Goal: Find specific page/section: Find specific page/section

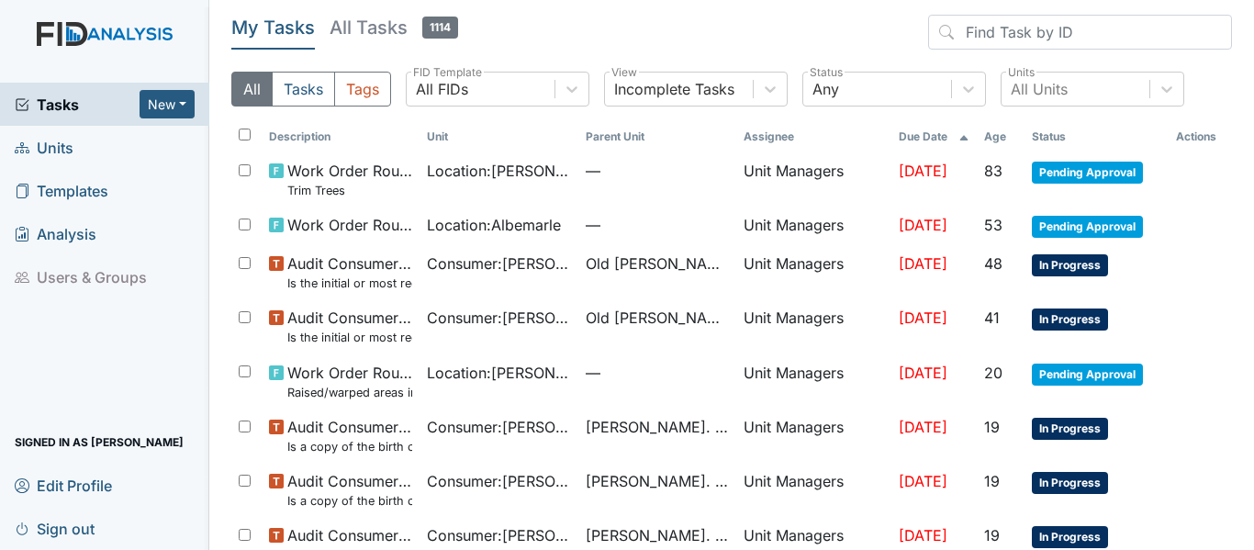
click at [40, 148] on span "Units" at bounding box center [44, 147] width 59 height 28
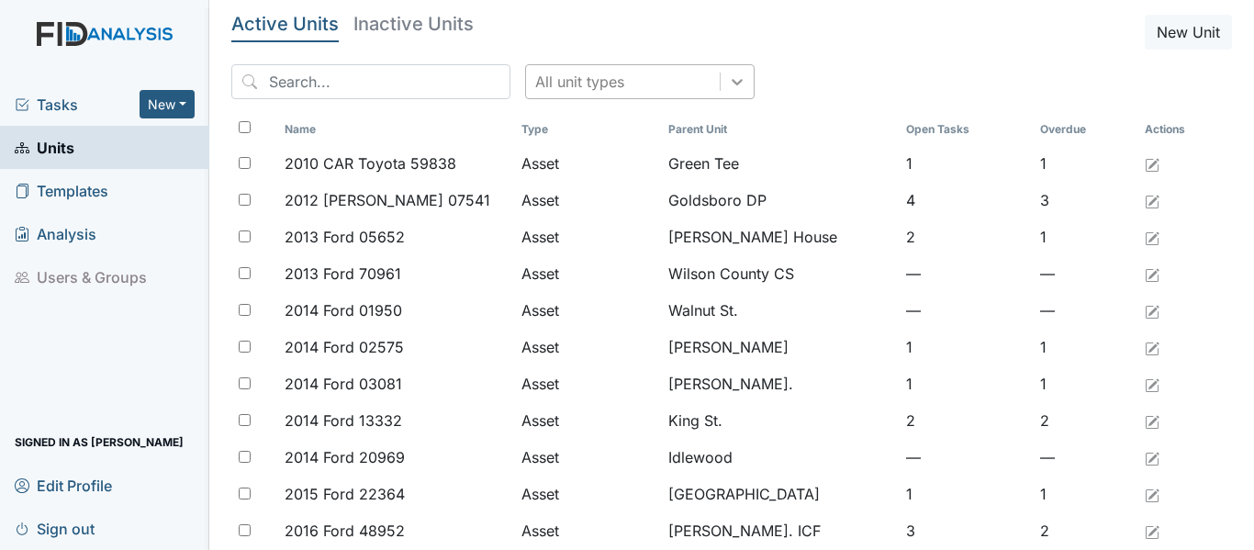
click at [728, 81] on icon at bounding box center [737, 82] width 18 height 18
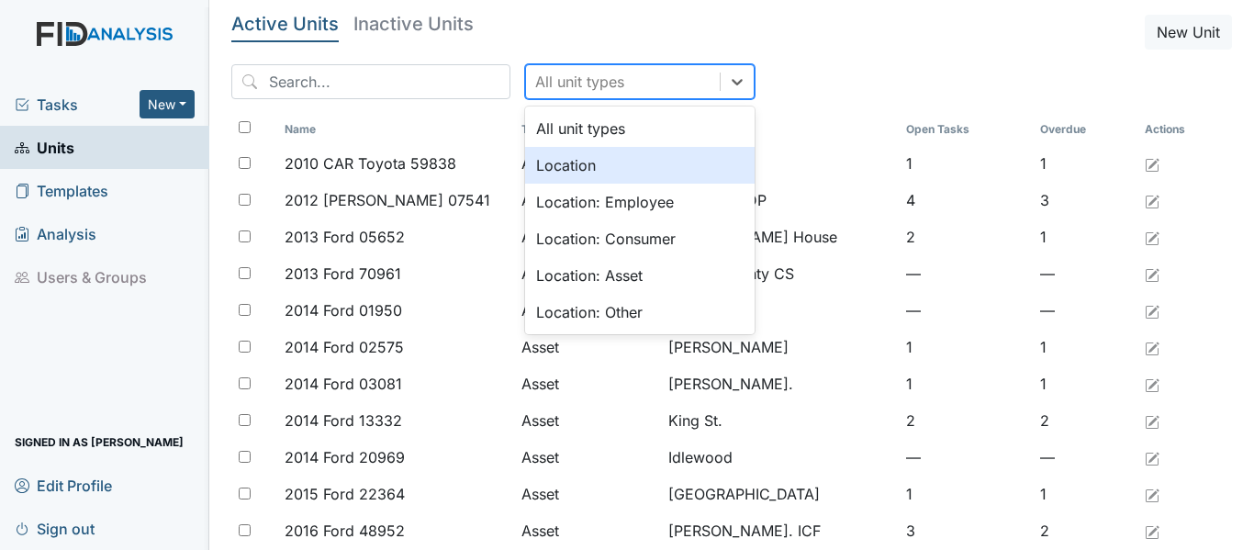
click at [555, 161] on div "Location" at bounding box center [640, 165] width 230 height 37
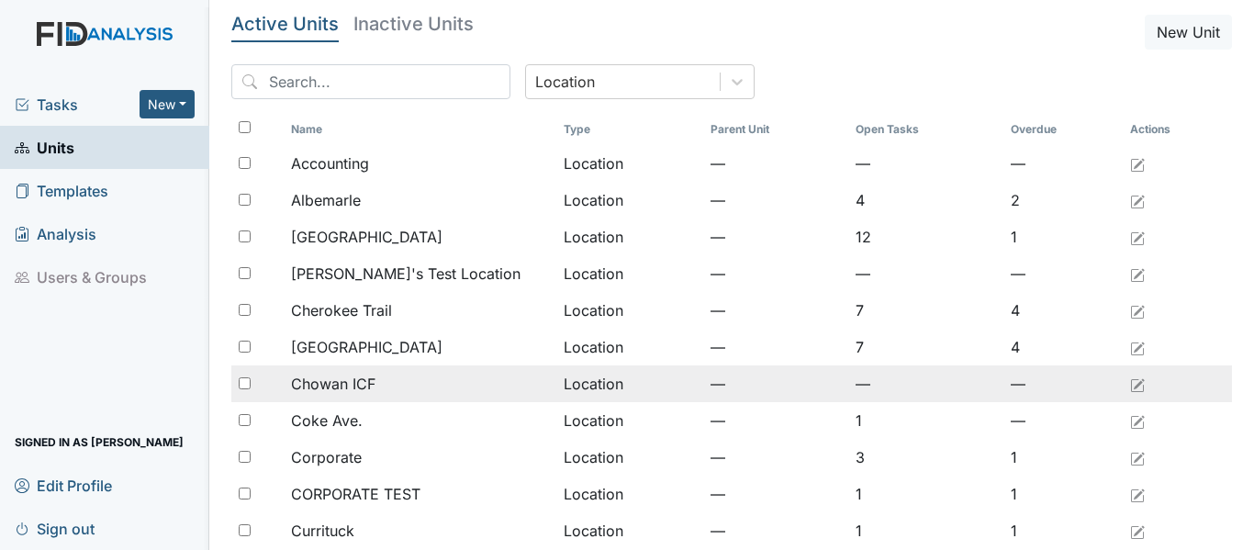
click at [343, 386] on span "Chowan ICF" at bounding box center [333, 384] width 84 height 22
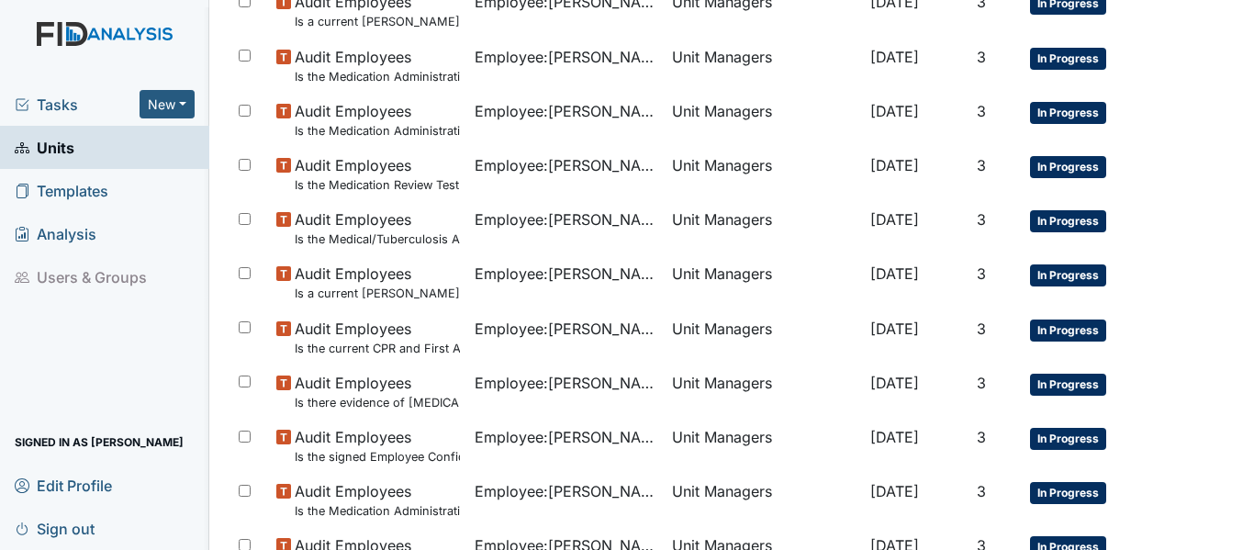
scroll to position [339, 0]
